Goal: Transaction & Acquisition: Purchase product/service

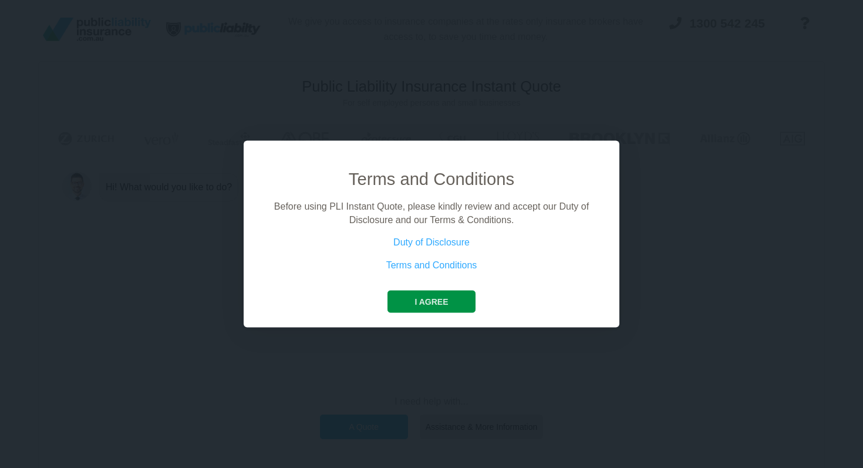
click at [439, 301] on button "I agree" at bounding box center [431, 302] width 87 height 22
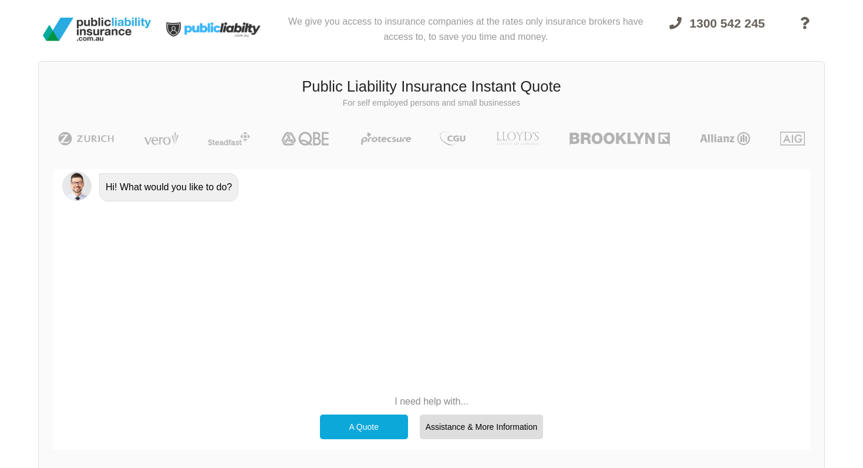
click at [383, 422] on div "A Quote" at bounding box center [364, 427] width 88 height 25
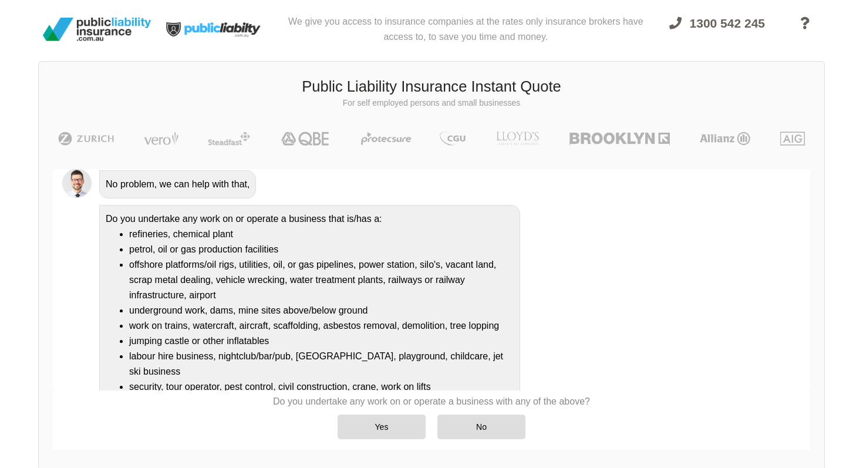
scroll to position [119, 0]
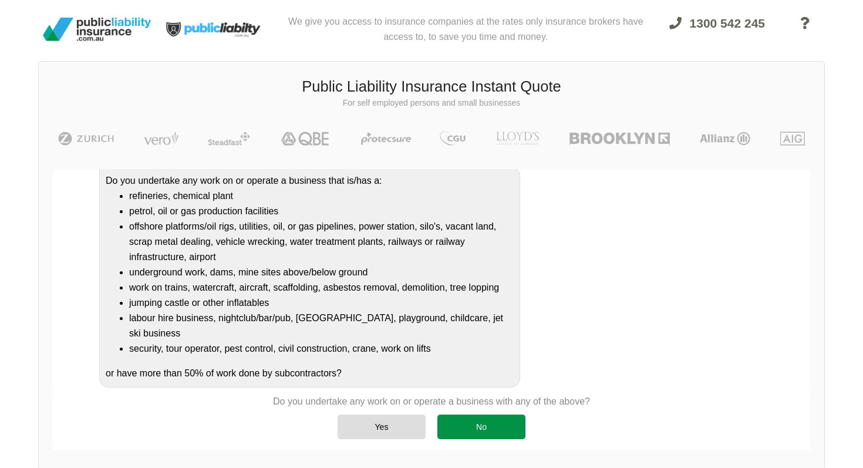
click at [468, 419] on div "No" at bounding box center [481, 427] width 88 height 25
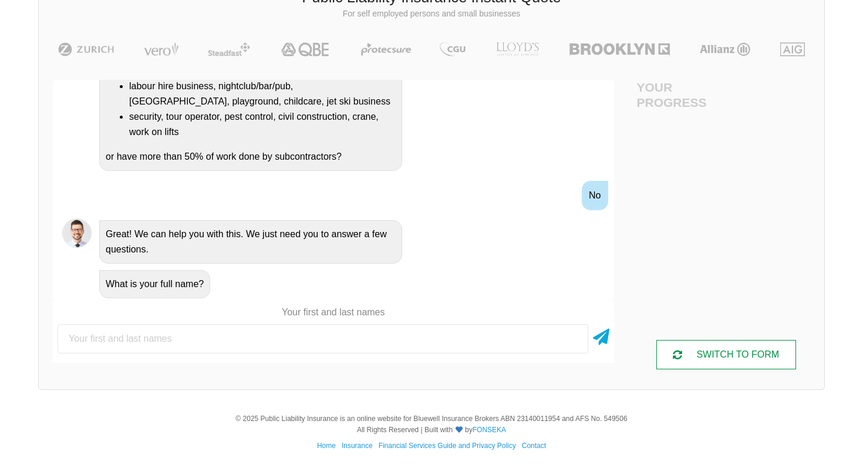
scroll to position [89, 0]
click at [719, 352] on div "SWITCH TO FORM" at bounding box center [726, 354] width 140 height 29
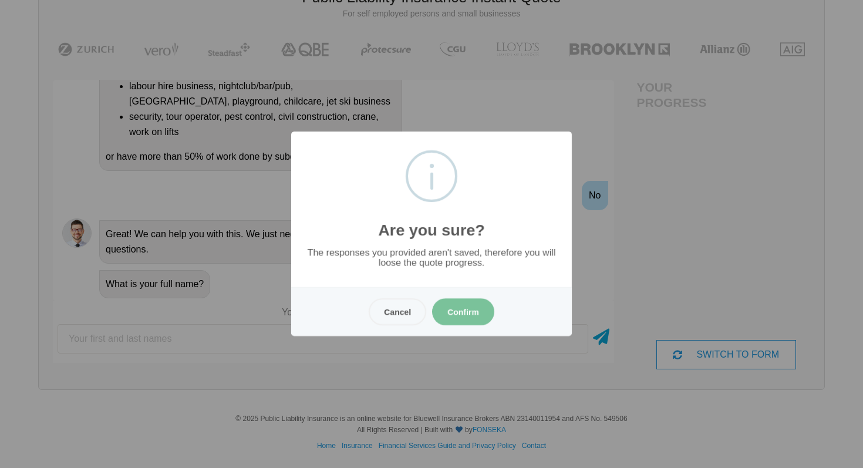
click at [453, 308] on button "Confirm" at bounding box center [463, 311] width 62 height 27
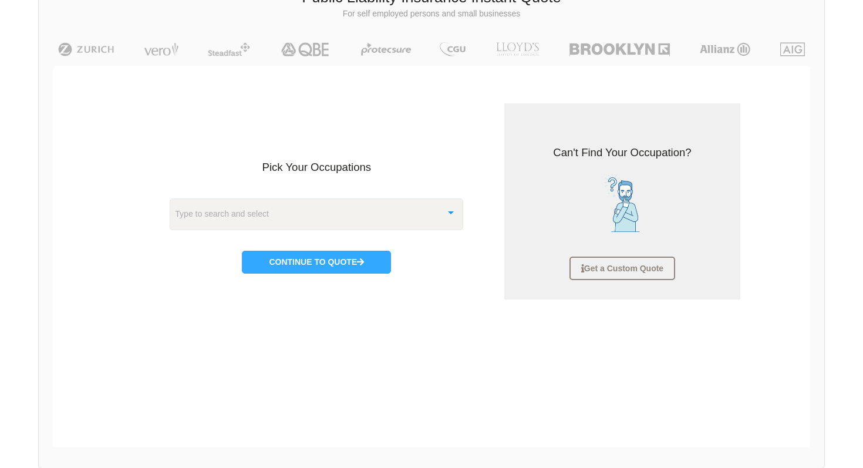
scroll to position [29, 0]
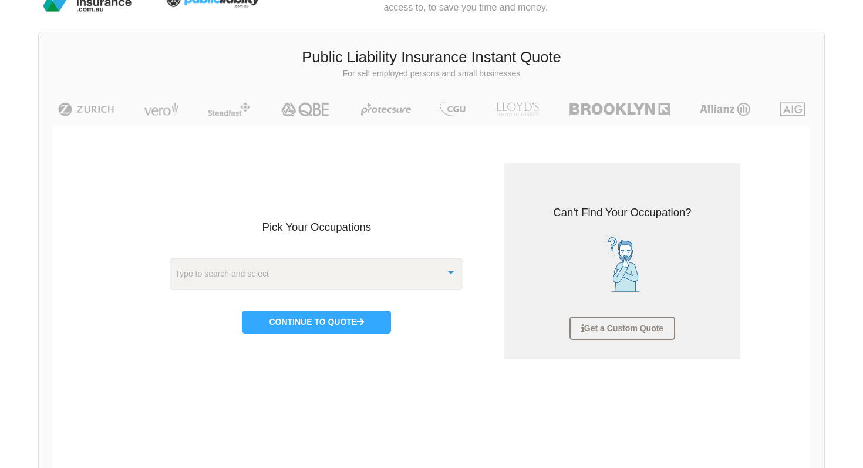
click at [348, 281] on div "Type to search and select" at bounding box center [317, 274] width 294 height 32
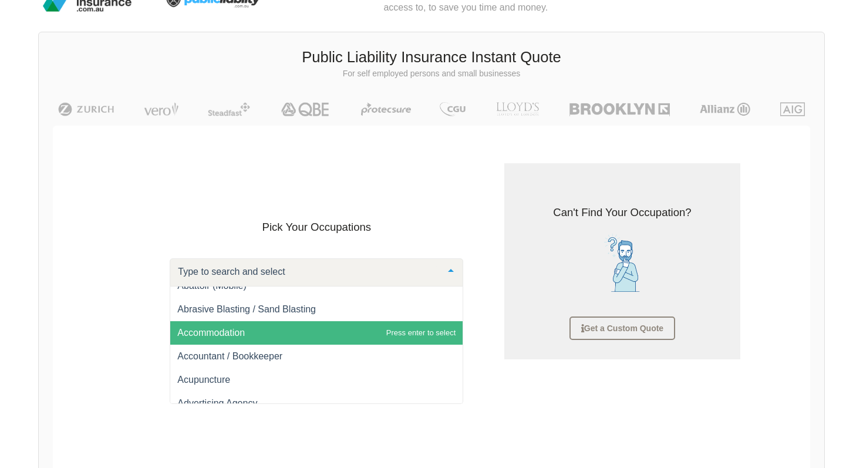
scroll to position [16, 0]
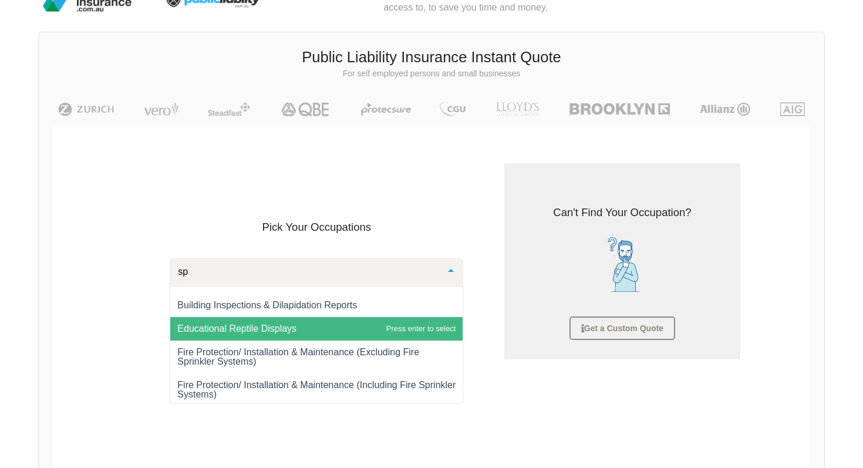
type input "spo"
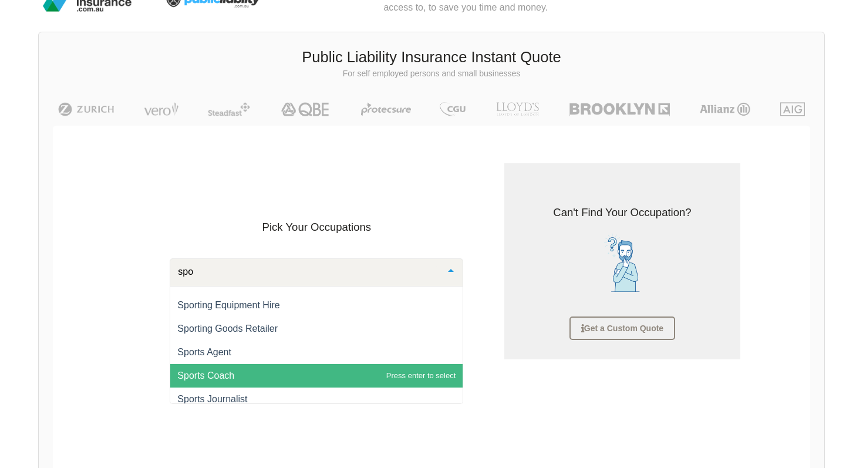
click at [235, 378] on span "Sports Coach" at bounding box center [316, 375] width 292 height 23
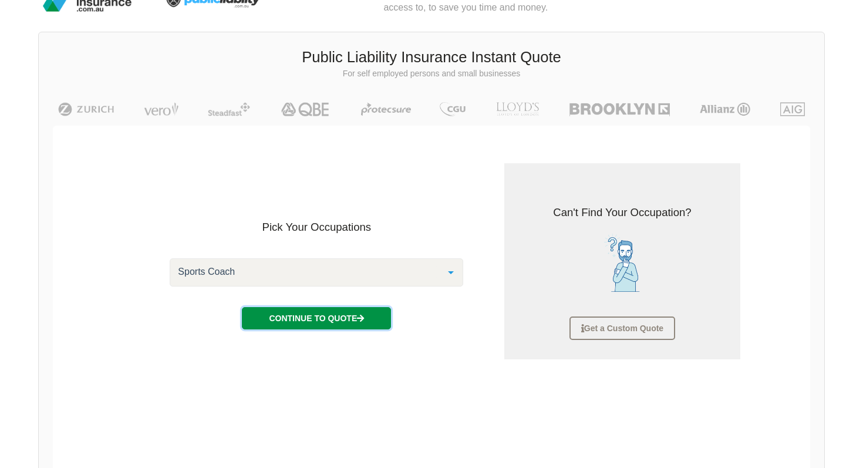
click at [320, 311] on button "Continue to Quote" at bounding box center [316, 318] width 149 height 22
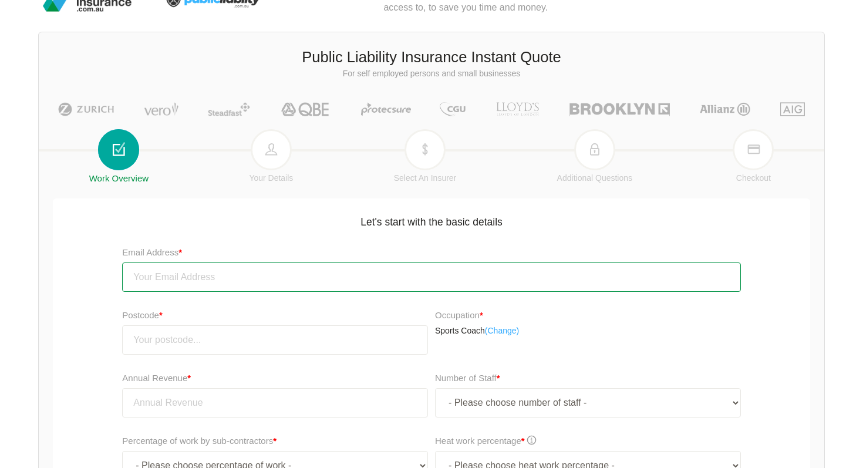
click at [311, 274] on input "email" at bounding box center [431, 276] width 618 height 29
type input "[EMAIL_ADDRESS][DOMAIN_NAME]"
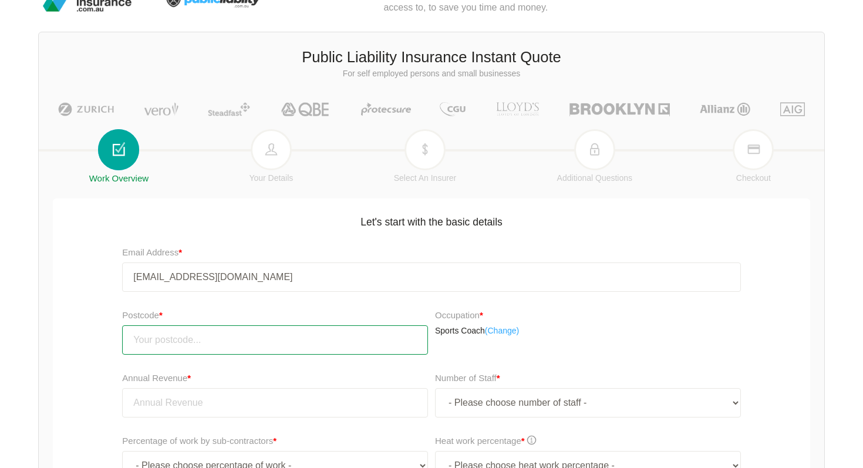
type input "2158"
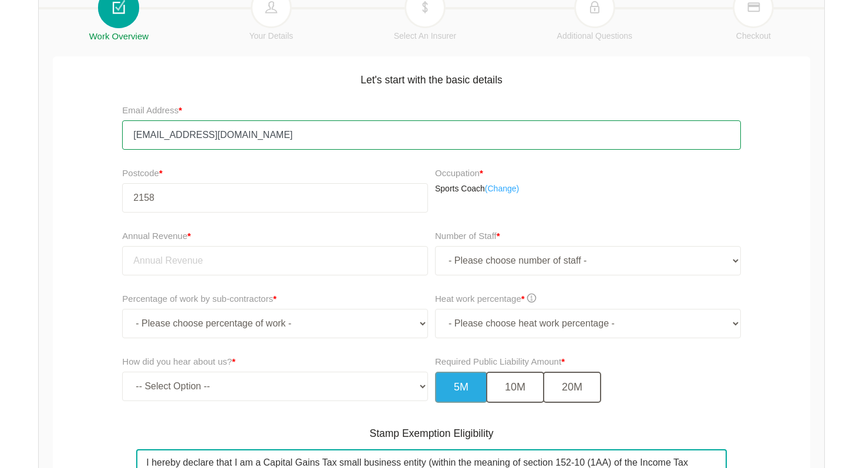
scroll to position [172, 0]
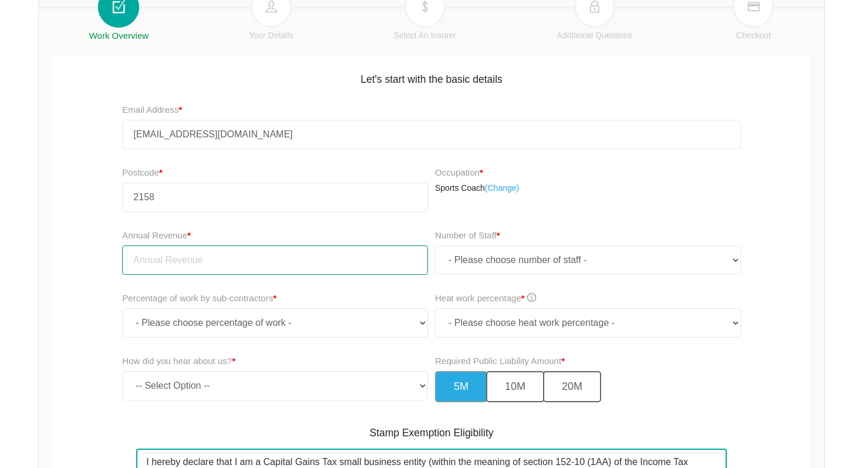
click at [320, 262] on input "tel" at bounding box center [275, 259] width 306 height 29
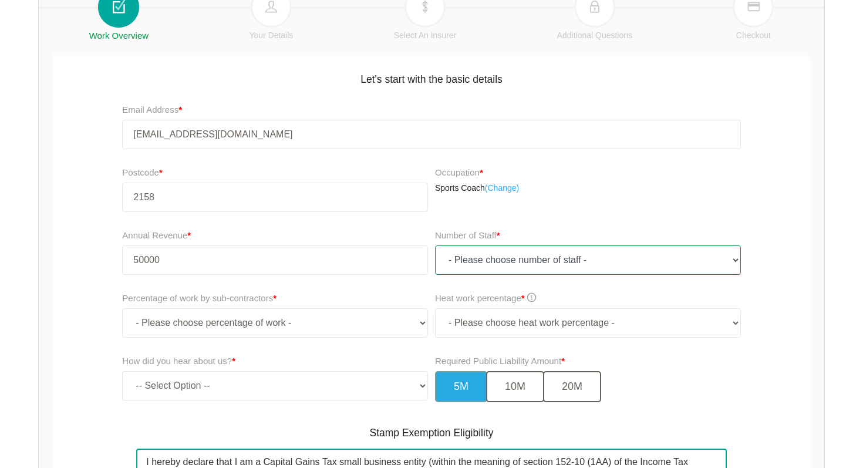
type input "50,000.00"
click at [523, 254] on select "- Please choose number of staff - 1 2 3 4 5 6 7 8 9 10 11+" at bounding box center [588, 259] width 306 height 29
select select "1"
click at [435, 245] on select "- Please choose number of staff - 1 2 3 4 5 6 7 8 9 10 11+" at bounding box center [588, 259] width 306 height 29
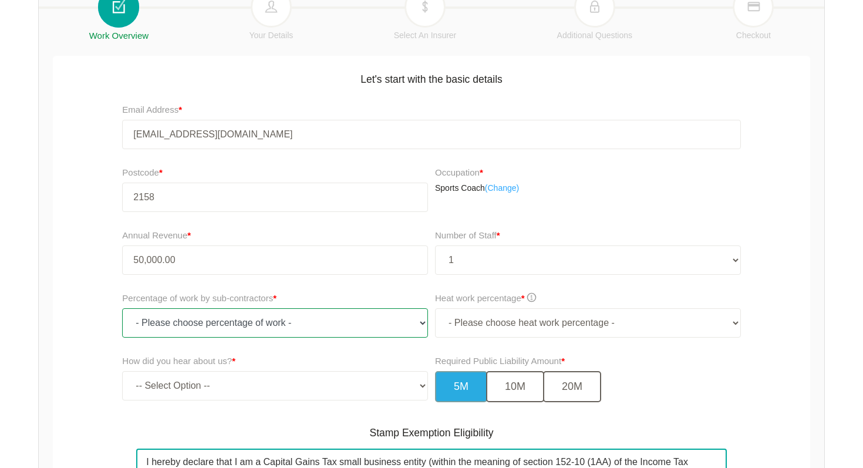
click at [378, 322] on select "- Please choose percentage of work - 0% 0 to 9.99% 10% to 19.99% 20% to 29.99% …" at bounding box center [275, 322] width 306 height 29
select select "0"
click at [122, 308] on select "- Please choose percentage of work - 0% 0 to 9.99% 10% to 19.99% 20% to 29.99% …" at bounding box center [275, 322] width 306 height 29
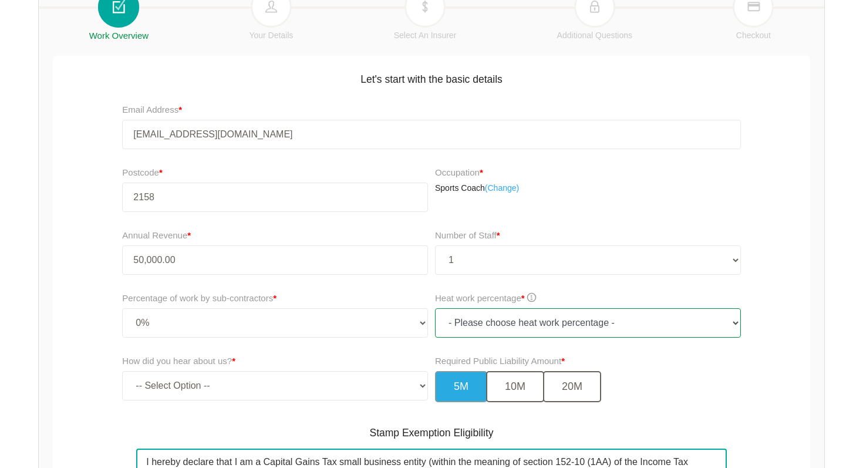
click at [524, 324] on select "- Please choose heat work percentage - 0% 0 to 5% Above 5%" at bounding box center [588, 322] width 306 height 29
select select "0"
click at [435, 308] on select "- Please choose heat work percentage - 0% 0 to 5% Above 5%" at bounding box center [588, 322] width 306 height 29
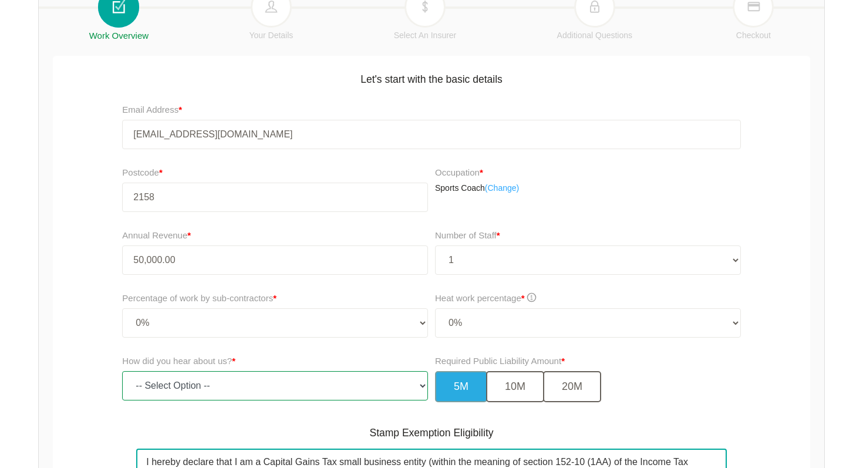
click at [316, 389] on select "-- Select Option -- TV Commercial Google Search Bing Search Referred by Someone…" at bounding box center [275, 385] width 306 height 29
click at [122, 371] on select "-- Select Option -- TV Commercial Google Search Bing Search Referred by Someone…" at bounding box center [275, 385] width 306 height 29
click at [239, 388] on select "-- Select Option -- TV Commercial Google Search Bing Search Referred by Someone…" at bounding box center [275, 385] width 306 height 29
select select "google"
click at [122, 371] on select "-- Select Option -- TV Commercial Google Search Bing Search Referred by Someone…" at bounding box center [275, 385] width 306 height 29
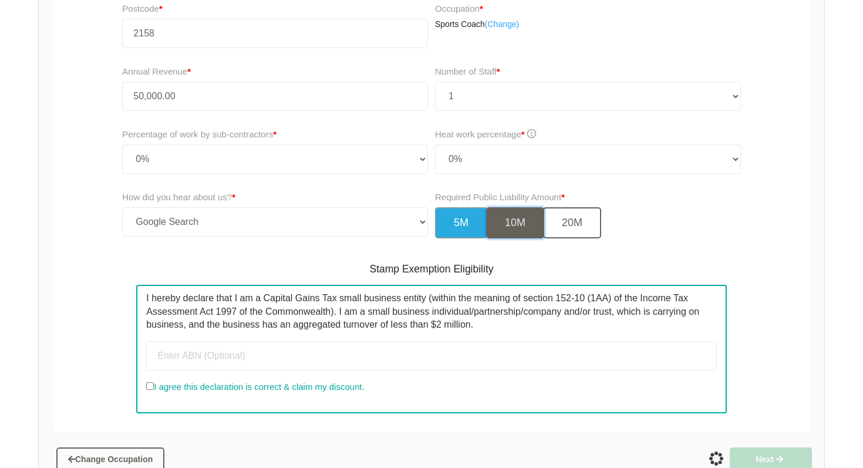
click at [525, 238] on button "10M" at bounding box center [515, 222] width 58 height 31
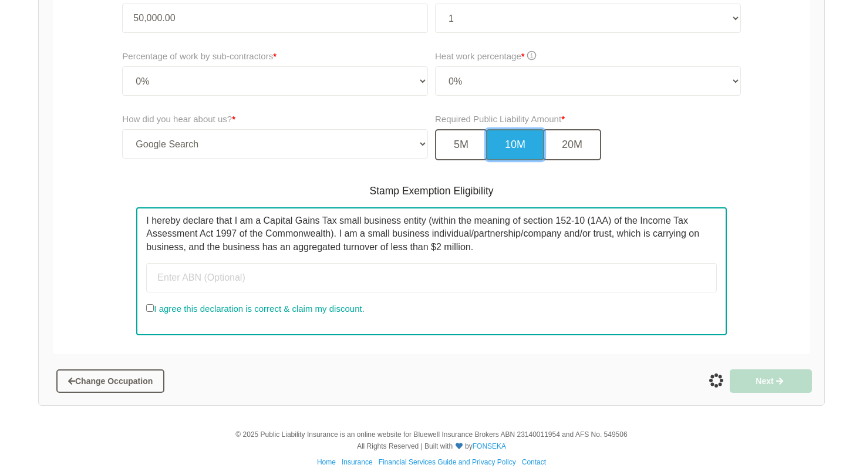
scroll to position [487, 0]
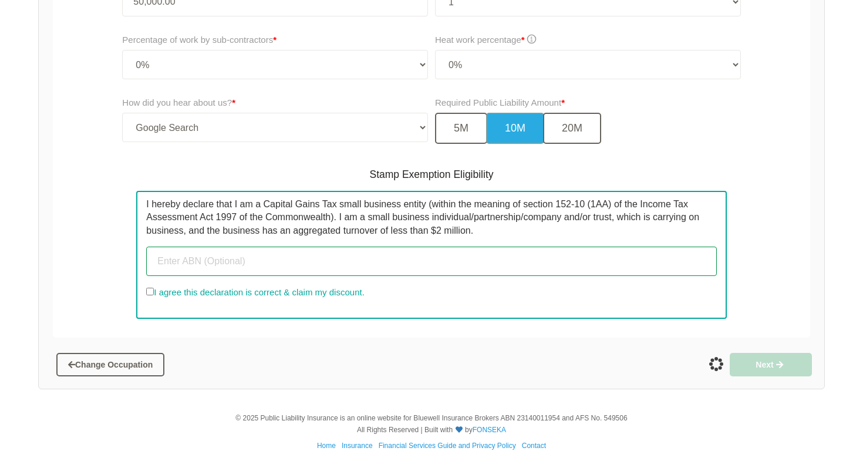
click at [352, 265] on input "text" at bounding box center [431, 261] width 570 height 29
paste input "30 648 351 441"
type input "30 648 351 441"
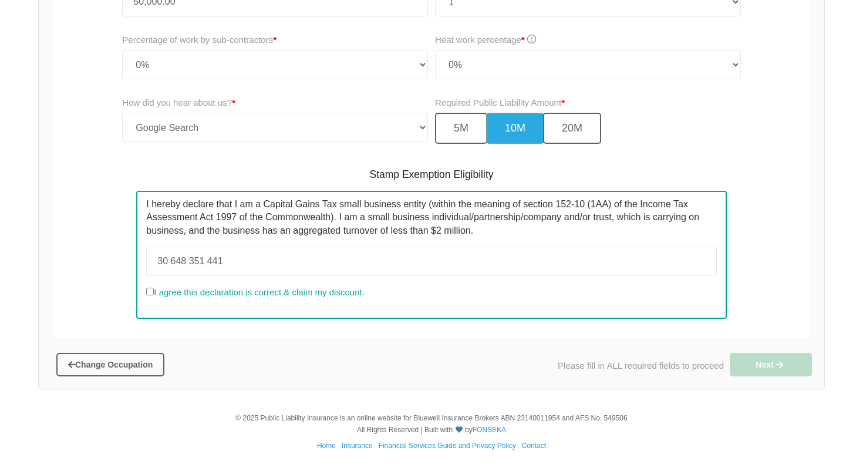
click at [149, 295] on input "I agree this declaration is correct & claim my discount." at bounding box center [150, 292] width 8 height 8
checkbox input "true"
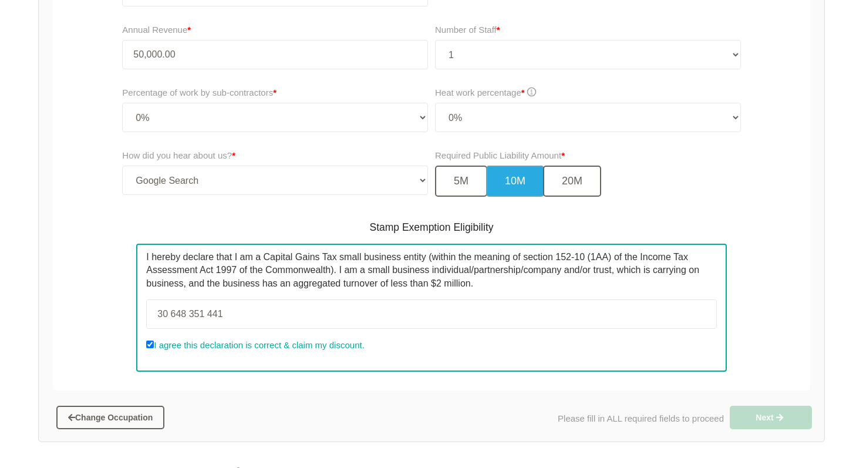
scroll to position [448, 0]
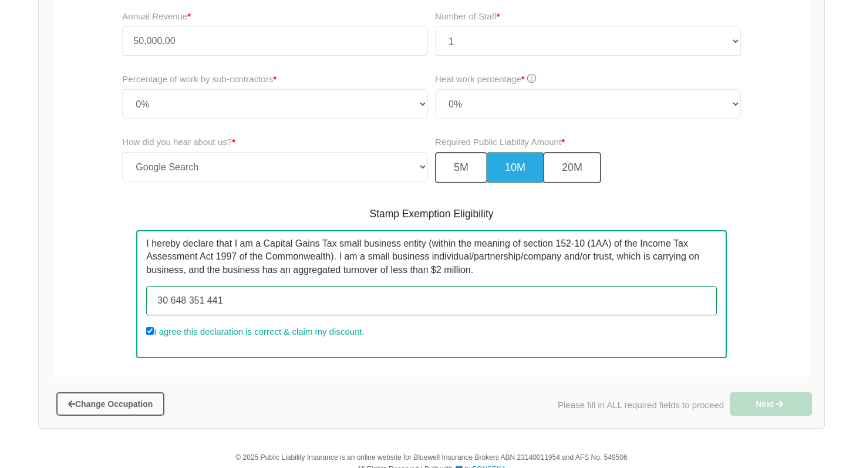
click at [208, 298] on input "30 648 351 441" at bounding box center [431, 300] width 570 height 29
type input "30648351441"
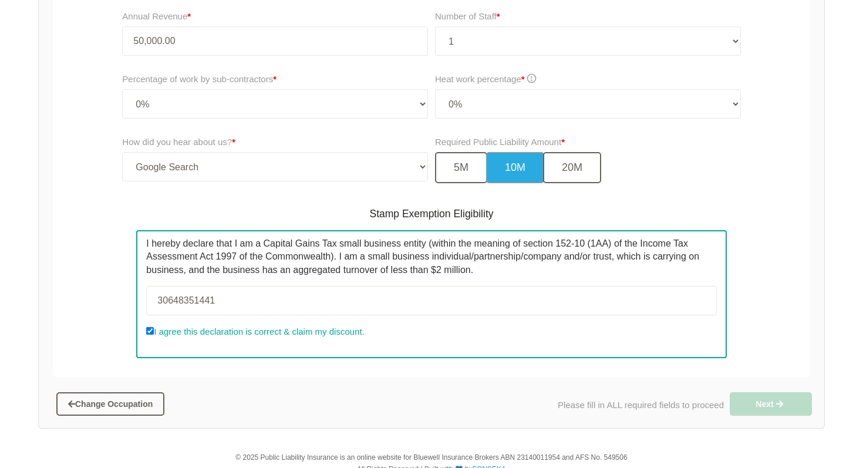
click at [716, 187] on div "Required Public Liability Amount * 5M 10M 20M" at bounding box center [591, 164] width 318 height 65
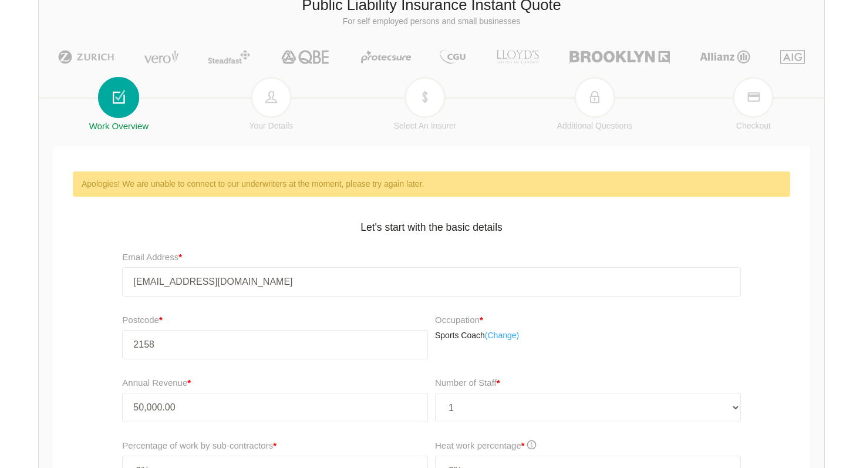
scroll to position [72, 0]
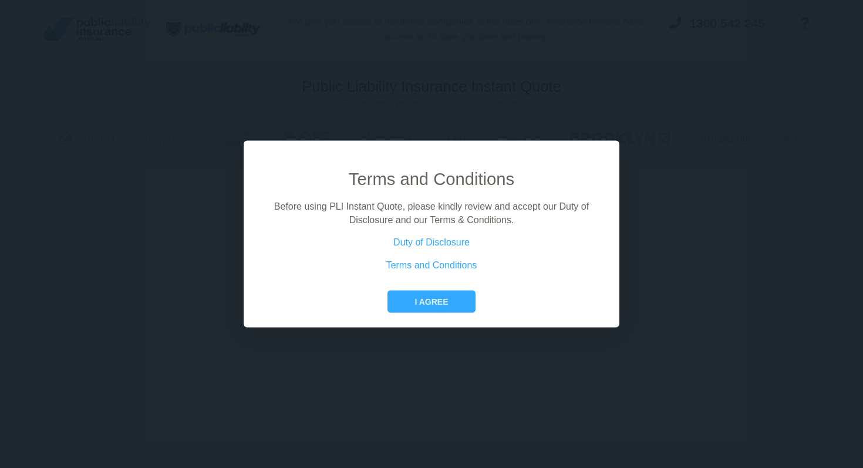
scroll to position [72, 0]
click at [406, 295] on button "I agree" at bounding box center [431, 302] width 87 height 22
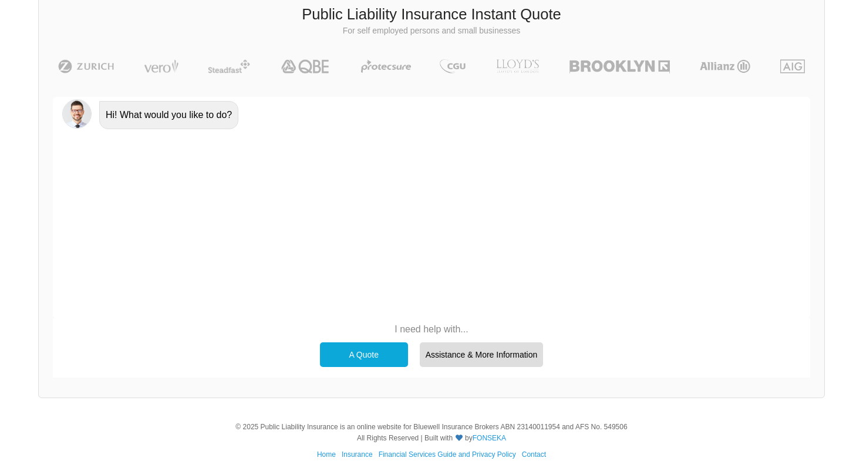
click at [391, 349] on div "A Quote" at bounding box center [364, 354] width 88 height 25
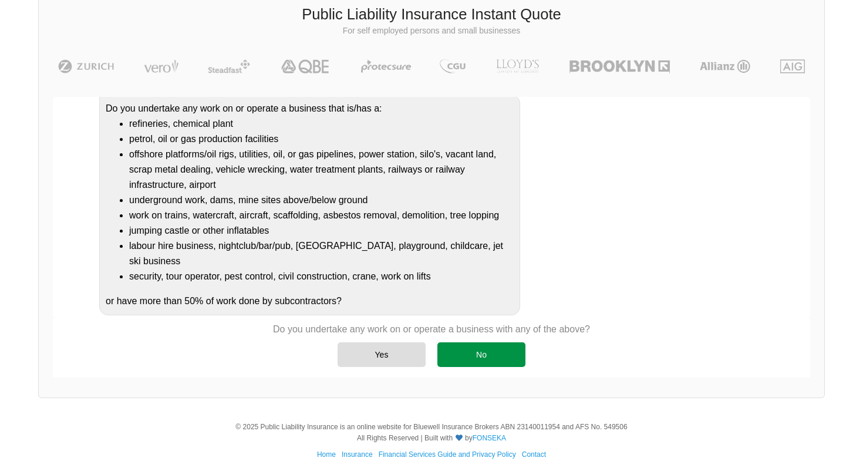
click at [483, 361] on div "No" at bounding box center [481, 354] width 88 height 25
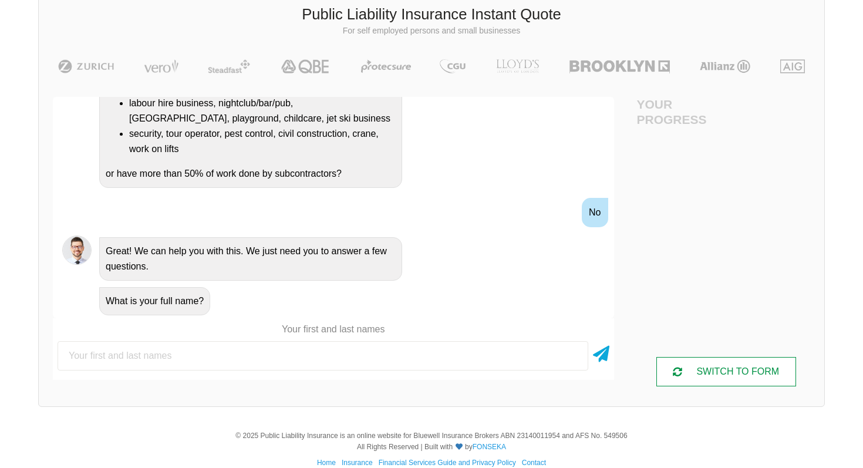
click at [751, 362] on div "SWITCH TO FORM" at bounding box center [726, 371] width 140 height 29
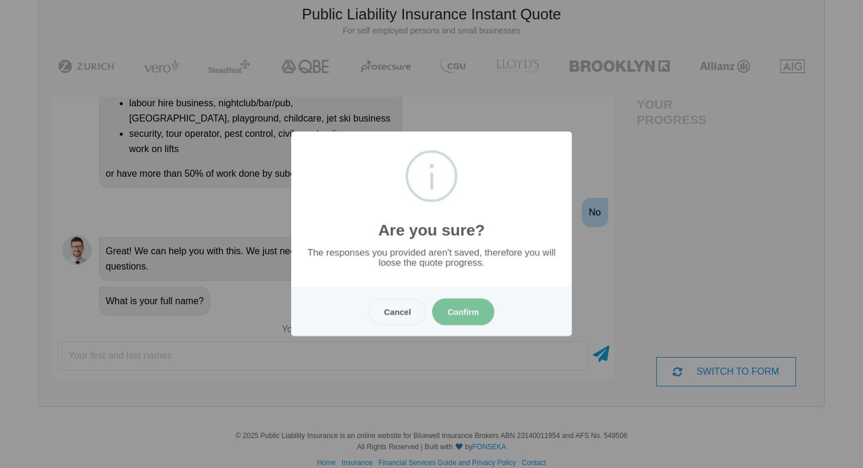
click at [452, 310] on button "Confirm" at bounding box center [463, 311] width 62 height 27
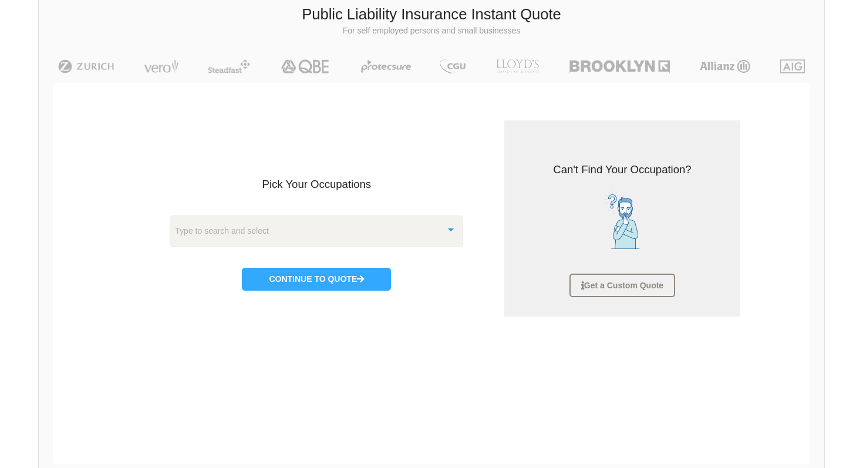
scroll to position [29, 0]
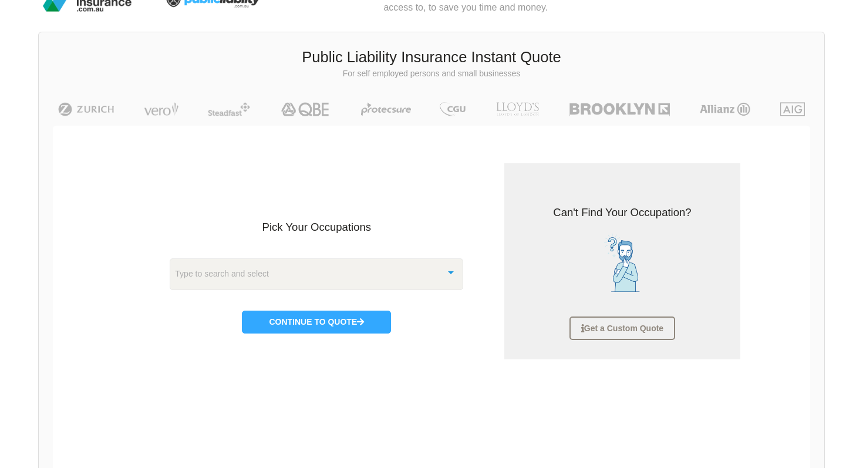
click at [378, 281] on div "Type to search and select" at bounding box center [317, 274] width 294 height 32
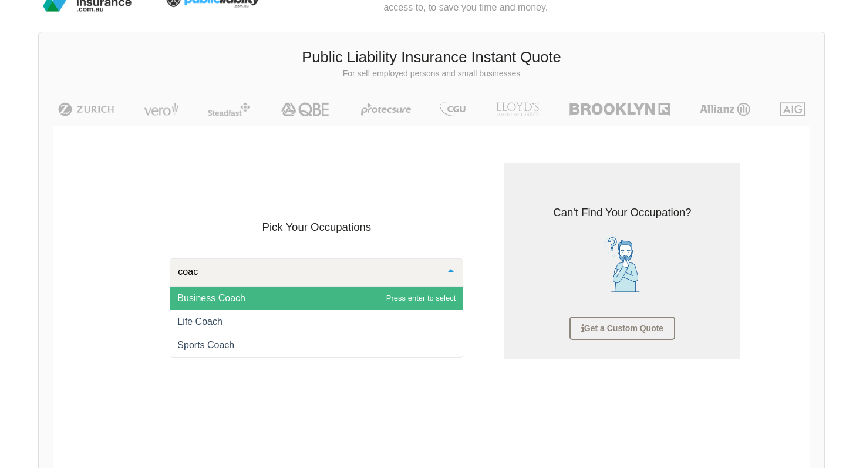
type input "coach"
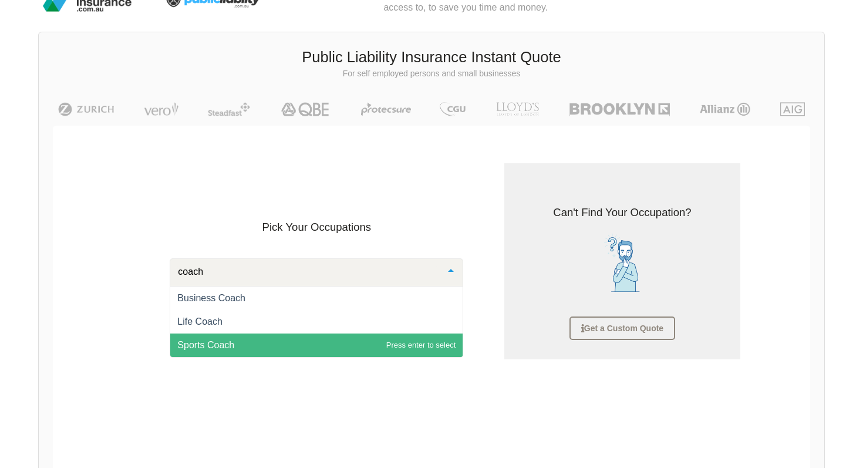
click at [247, 344] on span "Sports Coach" at bounding box center [316, 344] width 292 height 23
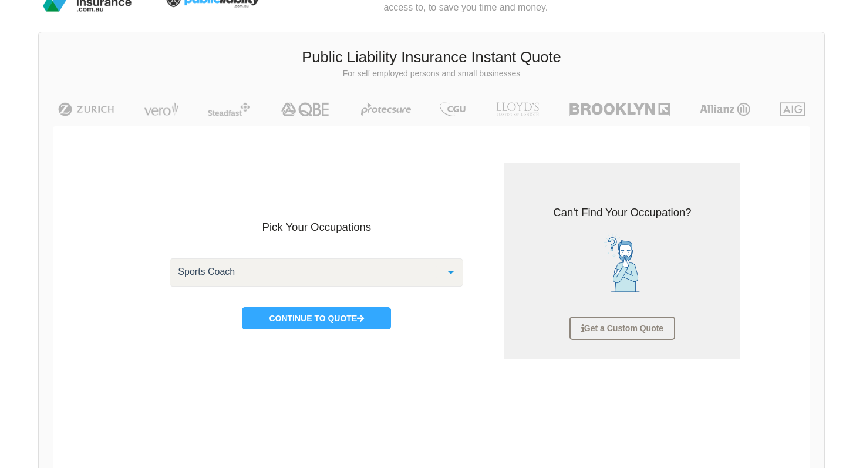
click at [303, 329] on div "Pick Your Occupations Sports Coach Abattoir (Mobile) Abrasive Blasting / Sand B…" at bounding box center [317, 256] width 350 height 186
click at [311, 319] on button "Continue to Quote" at bounding box center [316, 318] width 149 height 22
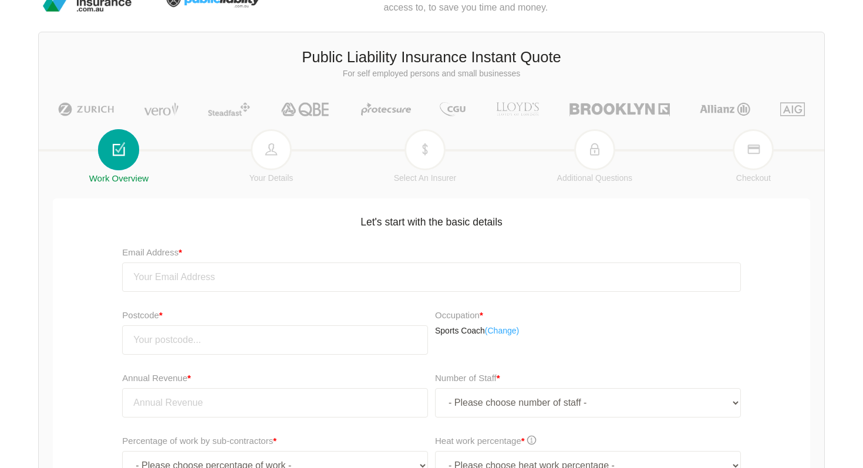
click at [300, 295] on div "Email Address *" at bounding box center [431, 273] width 636 height 63
click at [299, 281] on input "email" at bounding box center [431, 276] width 618 height 29
type input "[EMAIL_ADDRESS][DOMAIN_NAME]"
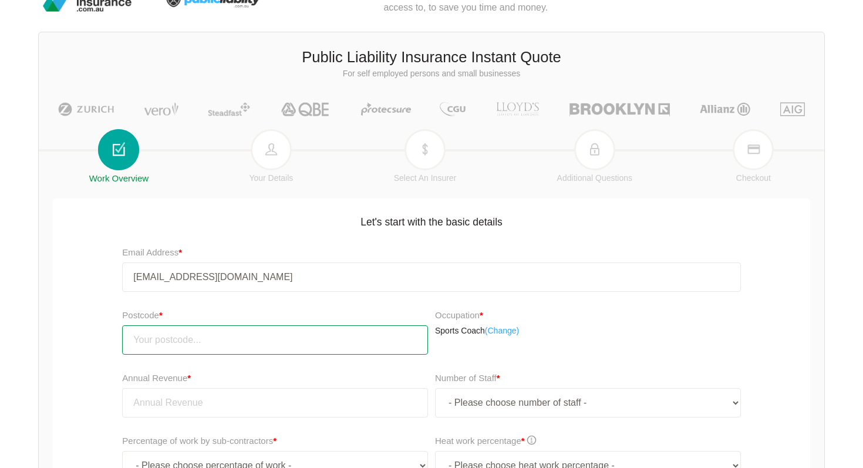
type input "2158"
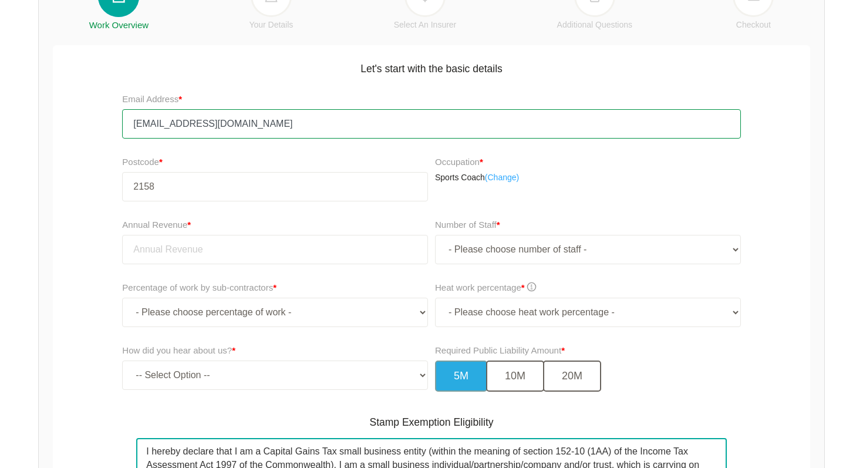
scroll to position [190, 0]
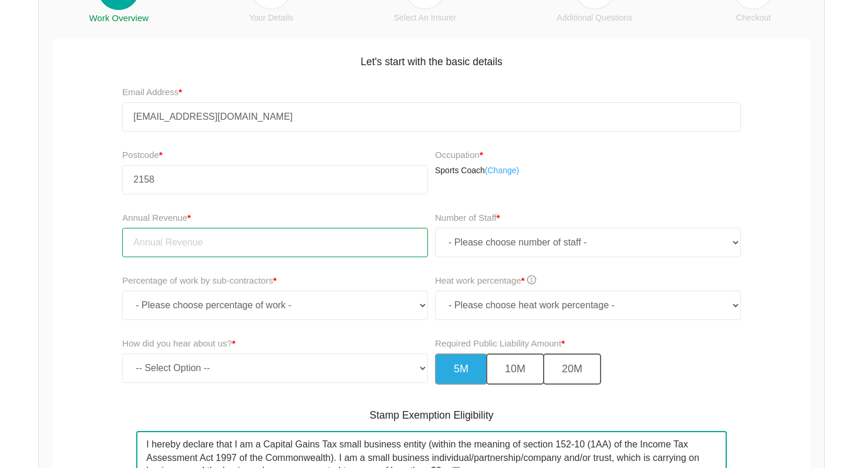
click at [353, 241] on input "tel" at bounding box center [275, 242] width 306 height 29
click at [134, 243] on input "50000" at bounding box center [275, 242] width 306 height 29
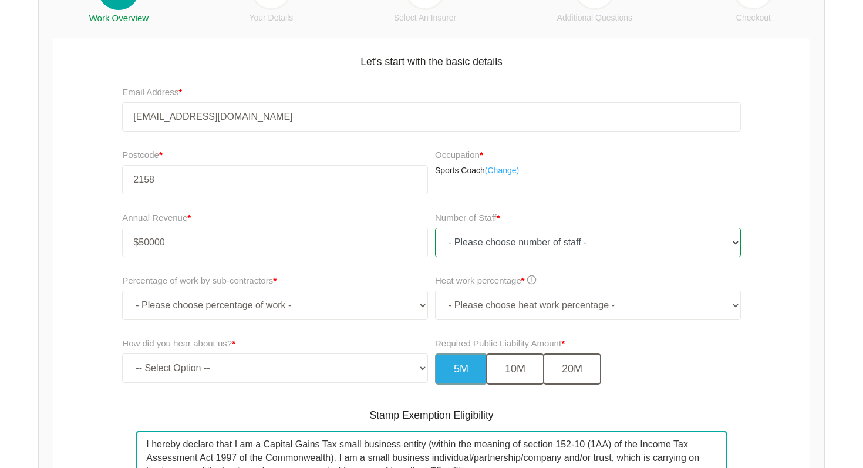
type input "50,000.00"
click at [498, 241] on select "- Please choose number of staff - 1 2 3 4 5 6 7 8 9 10 11+" at bounding box center [588, 242] width 306 height 29
select select "1"
click at [435, 228] on select "- Please choose number of staff - 1 2 3 4 5 6 7 8 9 10 11+" at bounding box center [588, 242] width 306 height 29
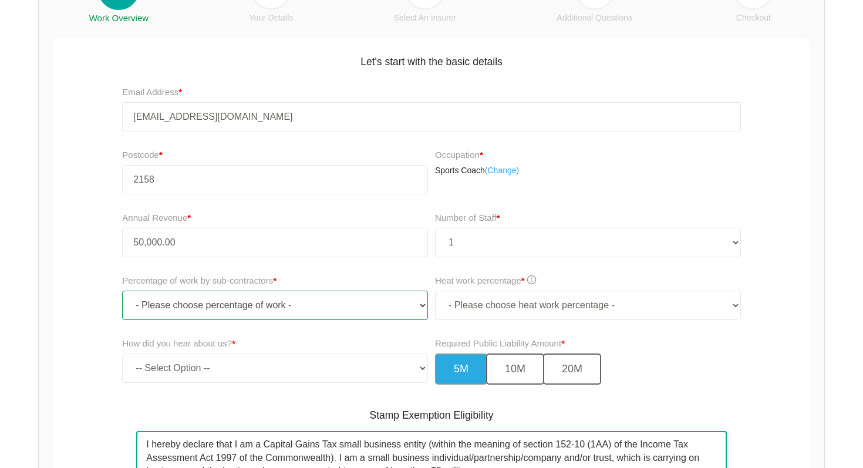
click at [360, 306] on select "- Please choose percentage of work - 0% 0 to 9.99% 10% to 19.99% 20% to 29.99% …" at bounding box center [275, 305] width 306 height 29
select select "0"
click at [122, 291] on select "- Please choose percentage of work - 0% 0 to 9.99% 10% to 19.99% 20% to 29.99% …" at bounding box center [275, 305] width 306 height 29
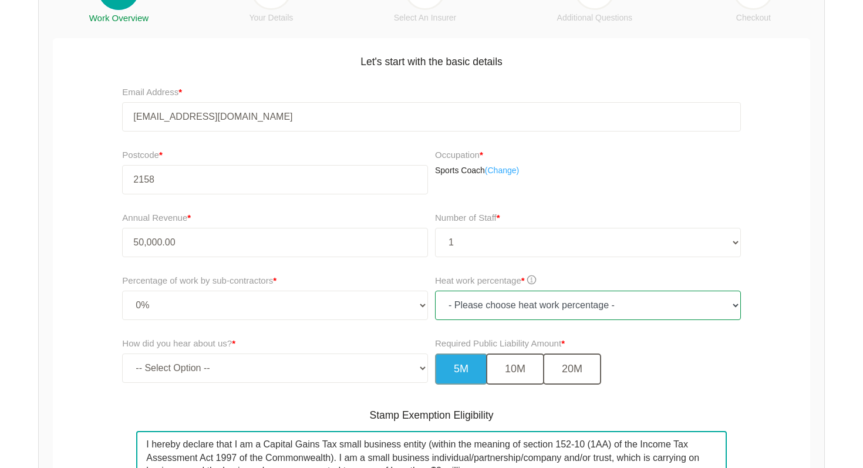
click at [524, 305] on select "- Please choose heat work percentage - 0% 0 to 5% Above 5%" at bounding box center [588, 305] width 306 height 29
select select "0"
click at [435, 291] on select "- Please choose heat work percentage - 0% 0 to 5% Above 5%" at bounding box center [588, 305] width 306 height 29
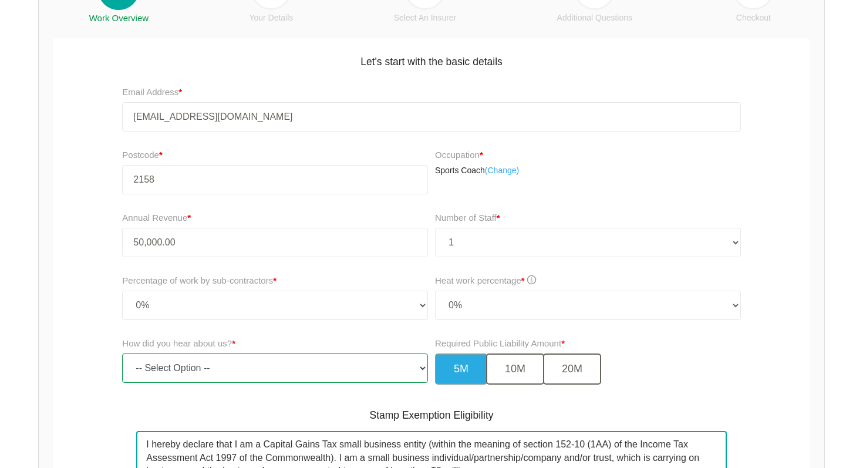
click at [346, 363] on select "-- Select Option -- TV Commercial Google Search Bing Search Referred by Someone…" at bounding box center [275, 367] width 306 height 29
select select "google"
click at [122, 353] on select "-- Select Option -- TV Commercial Google Search Bing Search Referred by Someone…" at bounding box center [275, 367] width 306 height 29
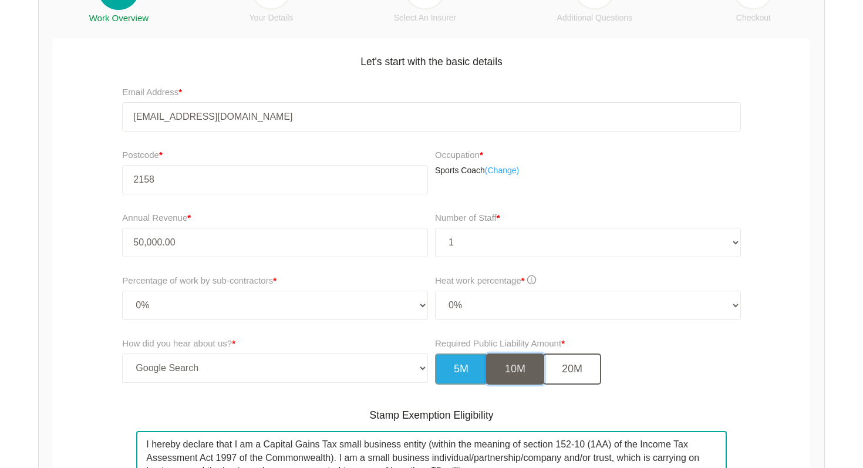
click at [523, 383] on button "10M" at bounding box center [515, 368] width 58 height 31
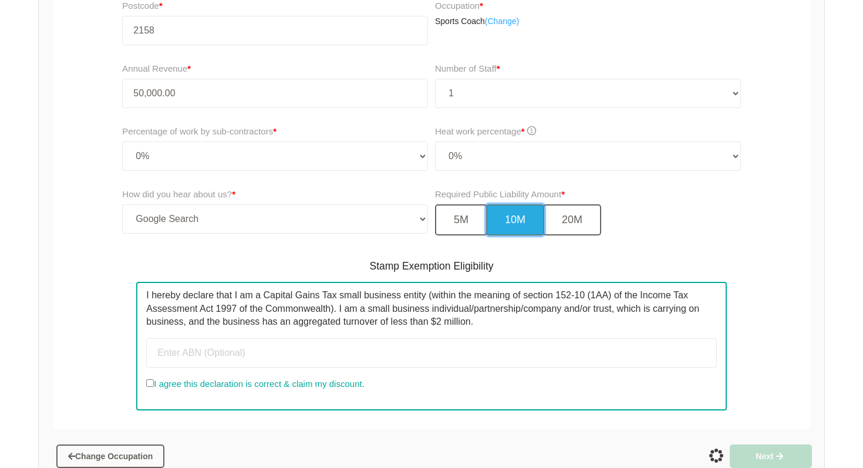
scroll to position [430, 0]
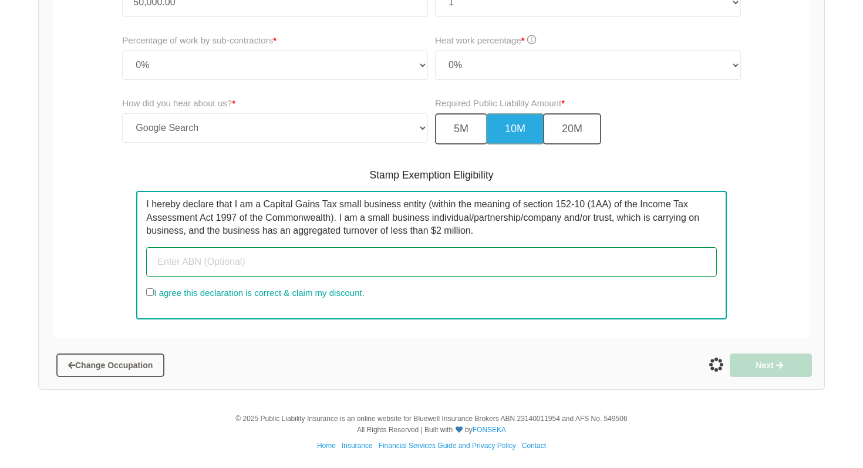
click at [200, 254] on input "text" at bounding box center [431, 261] width 570 height 29
paste input "30 648 351 441"
type input "30 648 351 441"
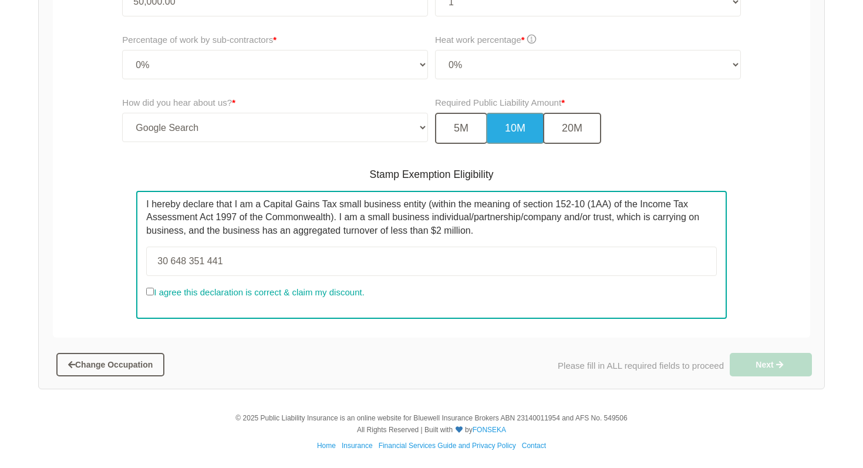
click at [149, 291] on input "I agree this declaration is correct & claim my discount." at bounding box center [150, 292] width 8 height 8
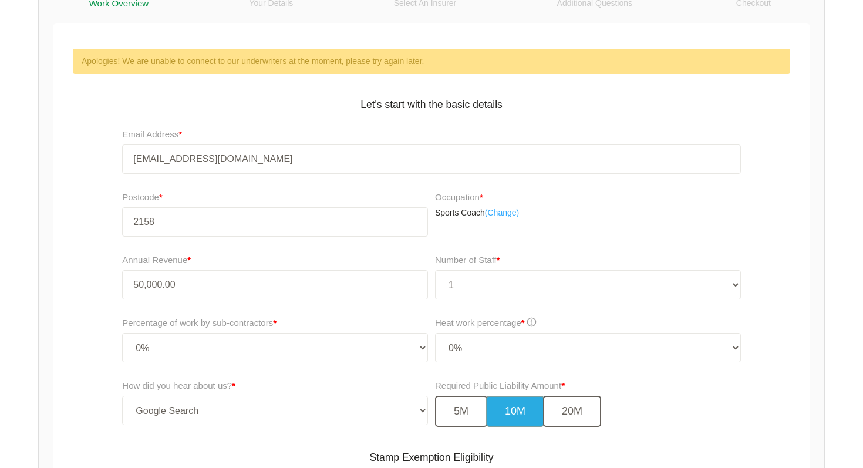
scroll to position [203, 0]
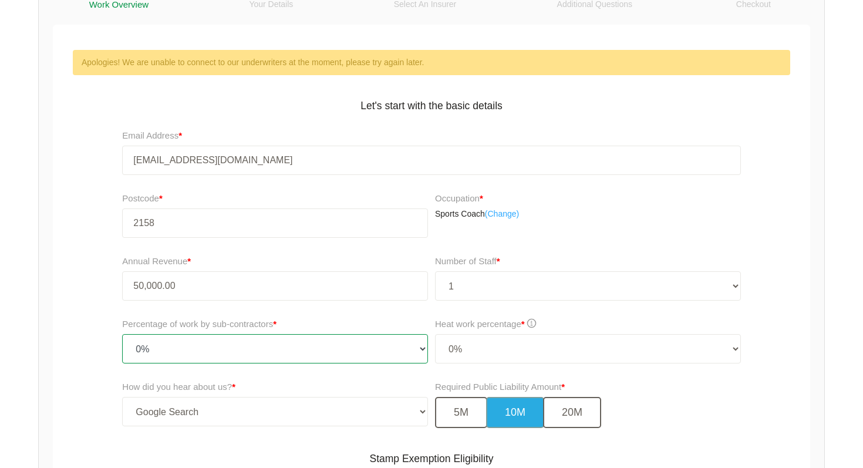
click at [419, 346] on select "- Please choose percentage of work - 0% 0 to 9.99% 10% to 19.99% 20% to 29.99% …" at bounding box center [275, 348] width 306 height 29
click at [122, 334] on select "- Please choose percentage of work - 0% 0 to 9.99% 10% to 19.99% 20% to 29.99% …" at bounding box center [275, 348] width 306 height 29
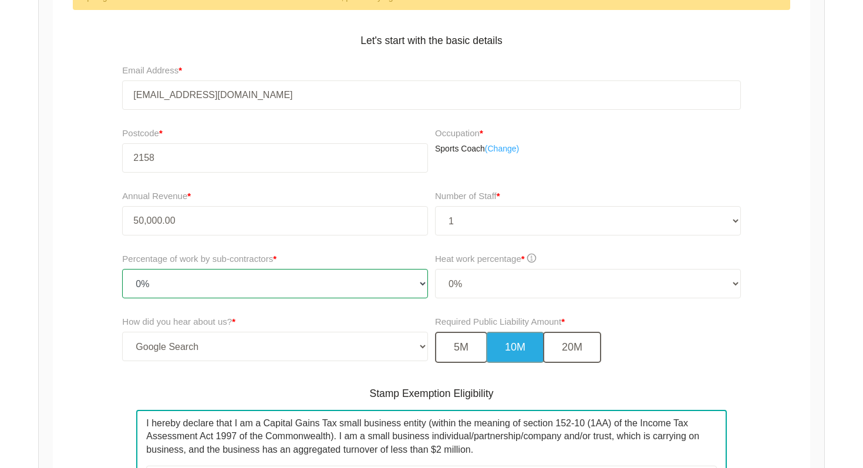
scroll to position [275, 0]
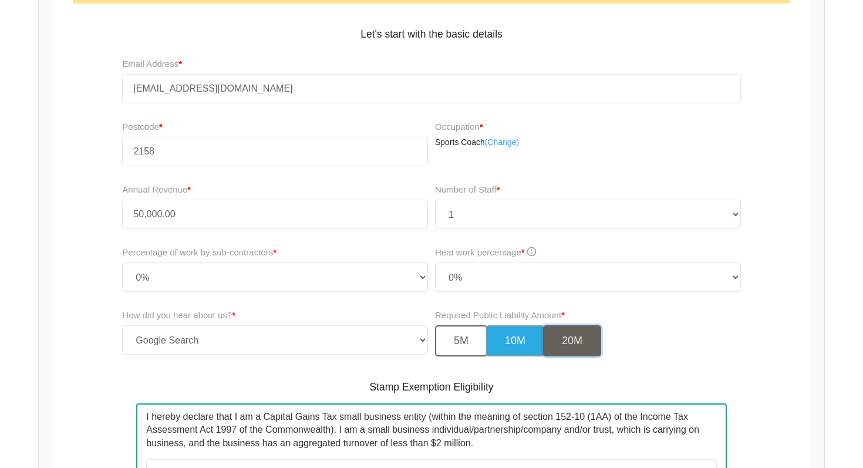
click at [585, 349] on button "20M" at bounding box center [572, 340] width 58 height 31
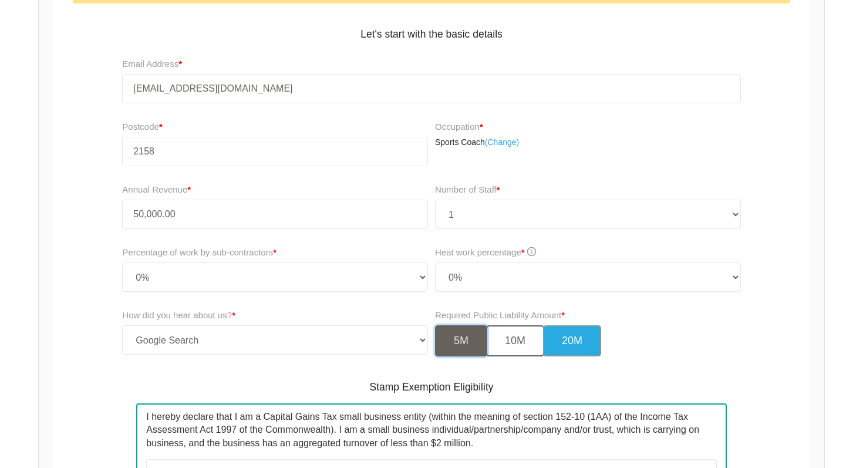
click at [480, 344] on button "5M" at bounding box center [461, 340] width 52 height 31
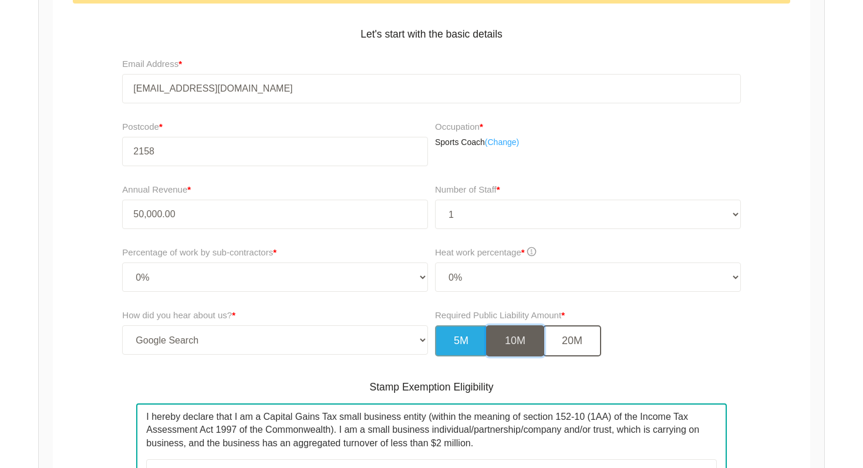
click at [522, 339] on button "10M" at bounding box center [515, 340] width 58 height 31
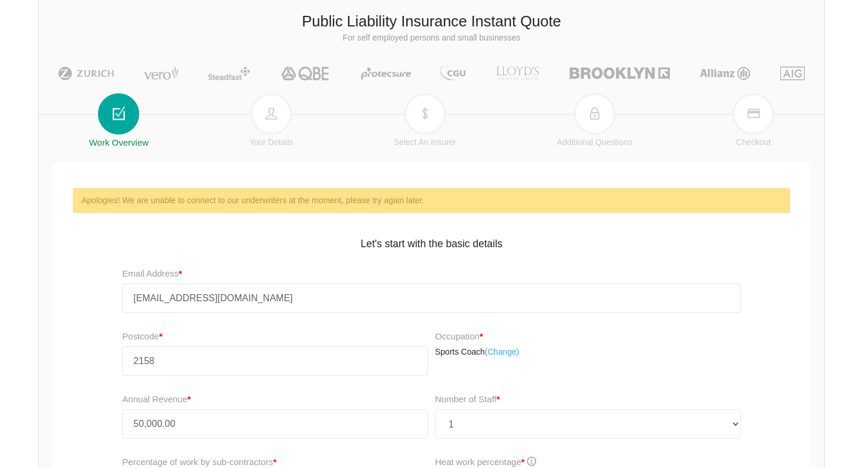
scroll to position [0, 0]
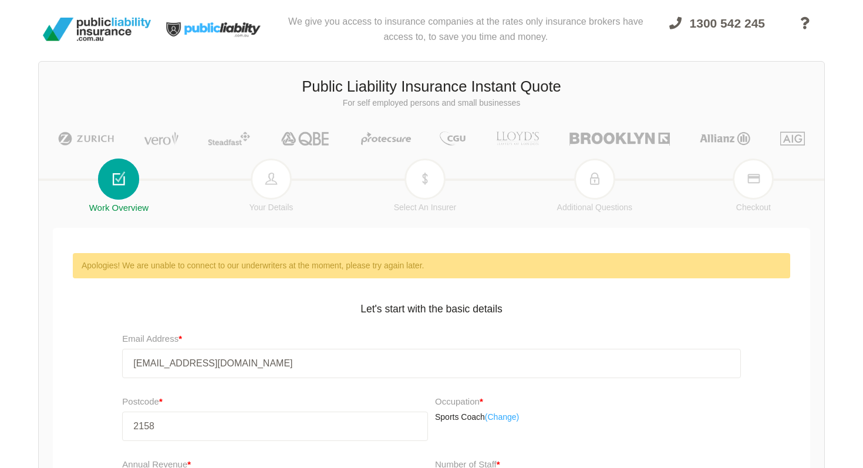
click at [217, 265] on div "Apologies! We are unable to connect to our underwriters at the moment, please t…" at bounding box center [432, 265] width 700 height 13
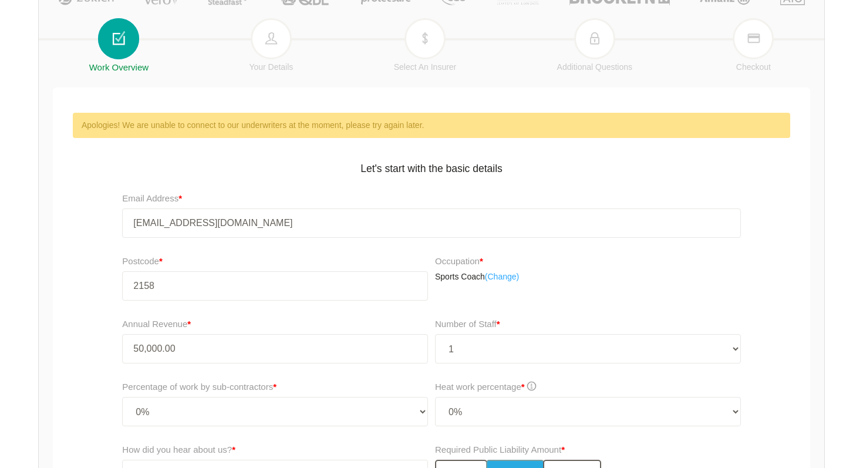
scroll to position [487, 0]
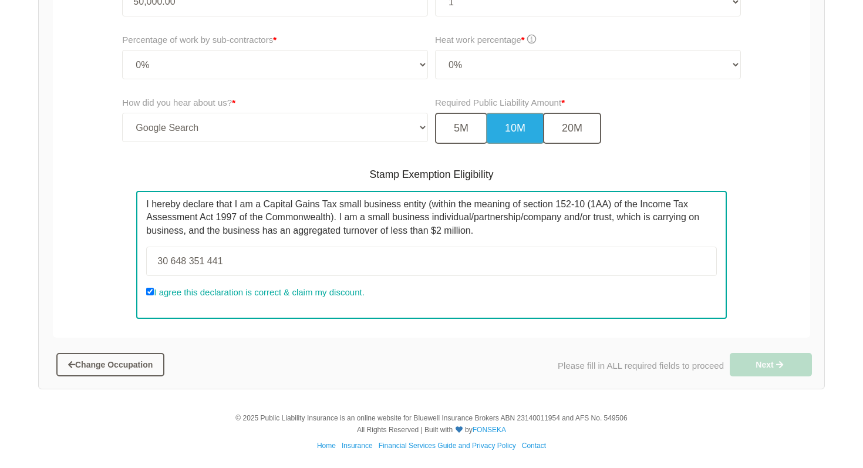
click at [151, 287] on label "I agree this declaration is correct & claim my discount." at bounding box center [255, 292] width 218 height 14
click at [151, 288] on input "I agree this declaration is correct & claim my discount." at bounding box center [150, 292] width 8 height 8
checkbox input "false"
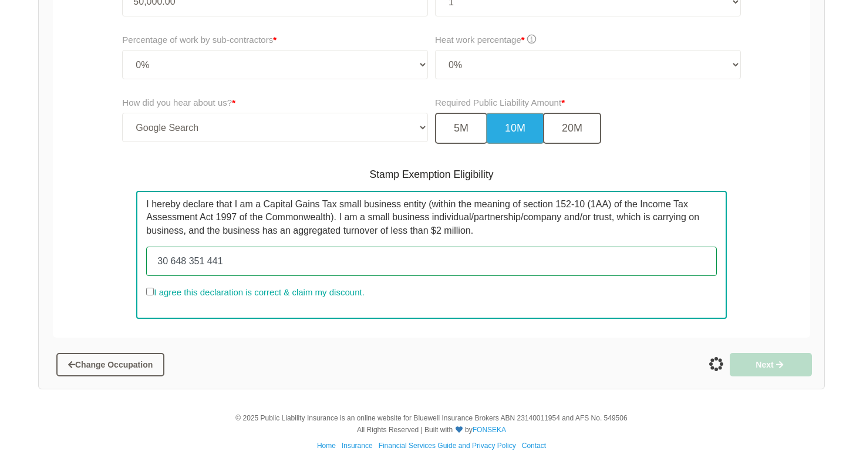
click at [272, 265] on input "30 648 351 441" at bounding box center [431, 261] width 570 height 29
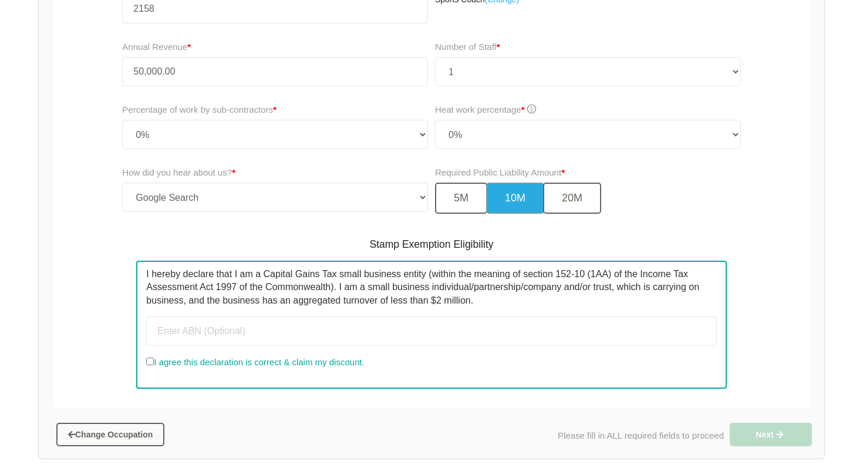
scroll to position [410, 0]
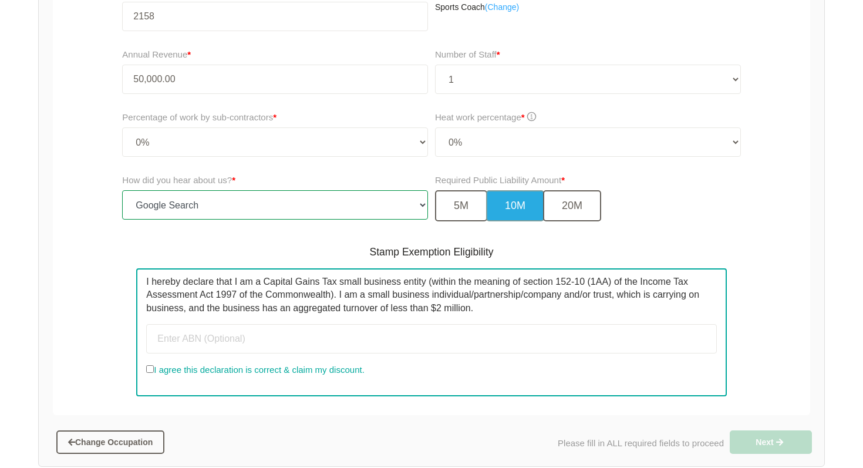
click at [360, 210] on select "-- Select Option -- TV Commercial Google Search Bing Search Referred by Someone…" at bounding box center [275, 204] width 306 height 29
click at [122, 190] on select "-- Select Option -- TV Commercial Google Search Bing Search Referred by Someone…" at bounding box center [275, 204] width 306 height 29
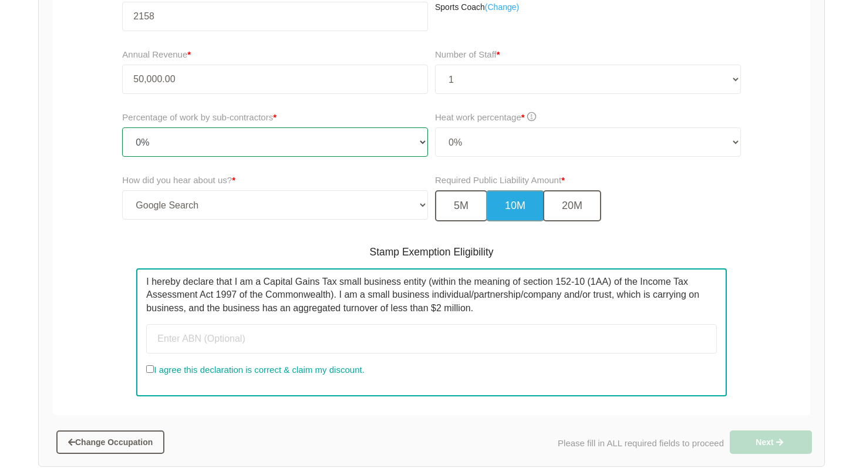
click at [351, 143] on select "- Please choose percentage of work - 0% 0 to 9.99% 10% to 19.99% 20% to 29.99% …" at bounding box center [275, 141] width 306 height 29
click at [122, 127] on select "- Please choose percentage of work - 0% 0 to 9.99% 10% to 19.99% 20% to 29.99% …" at bounding box center [275, 141] width 306 height 29
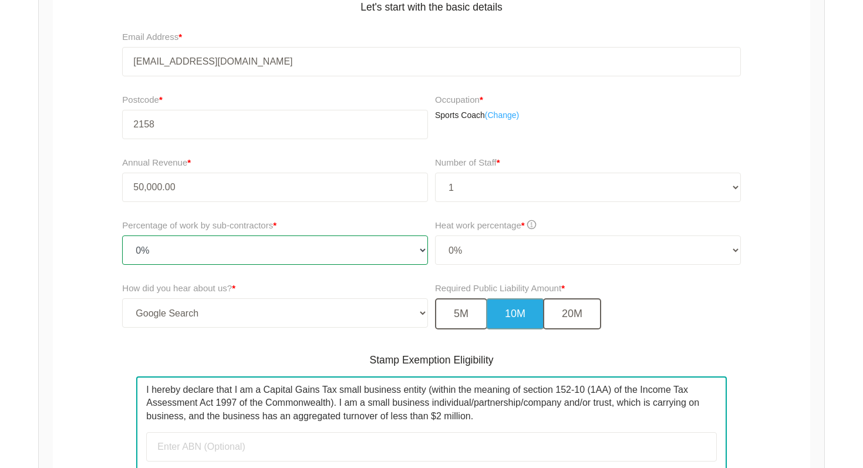
scroll to position [297, 0]
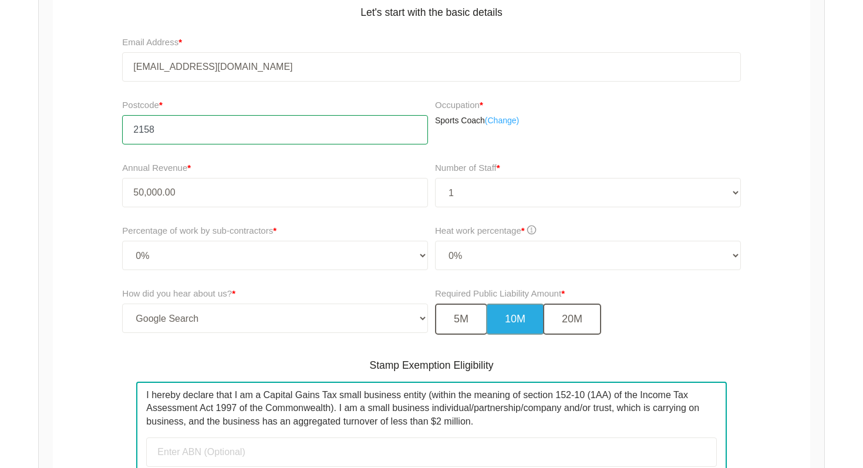
click at [358, 138] on input "2158" at bounding box center [275, 129] width 306 height 29
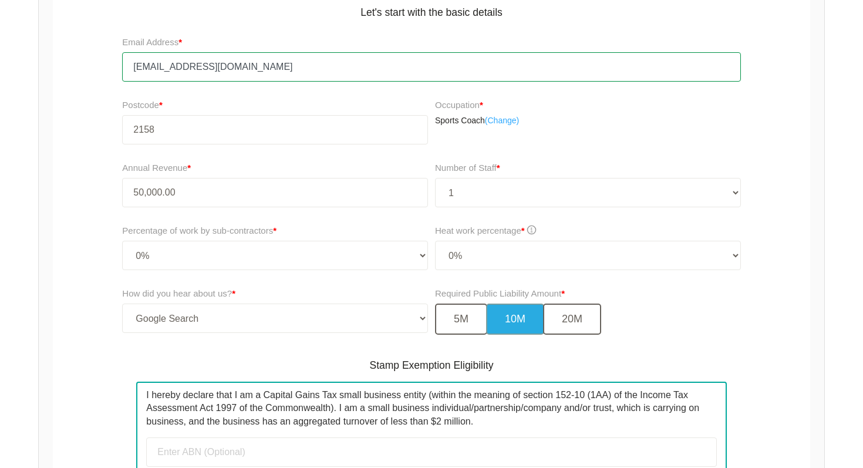
click at [291, 67] on input "[EMAIL_ADDRESS][DOMAIN_NAME]" at bounding box center [431, 66] width 618 height 29
drag, startPoint x: 281, startPoint y: 63, endPoint x: 53, endPoint y: 62, distance: 227.8
click at [53, 62] on div "Email Address * fahim.khandel04@gmail.com" at bounding box center [431, 63] width 763 height 63
type input "[EMAIL_ADDRESS][DOMAIN_NAME]"
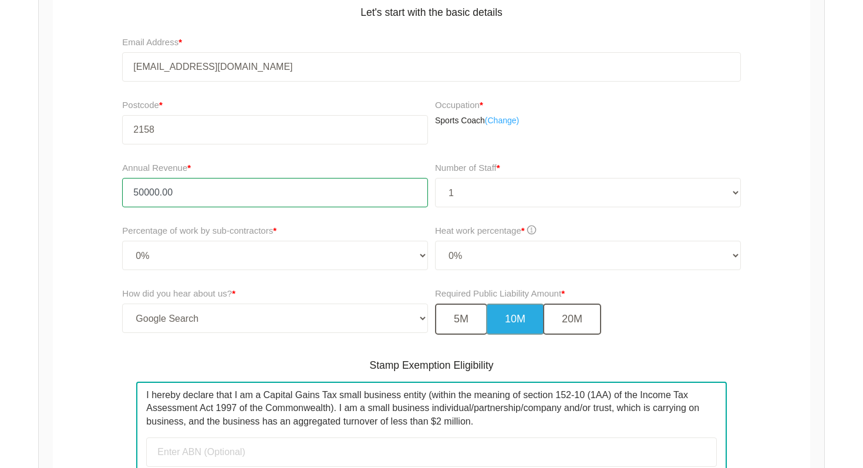
click at [238, 186] on input "50000.00" at bounding box center [275, 192] width 306 height 29
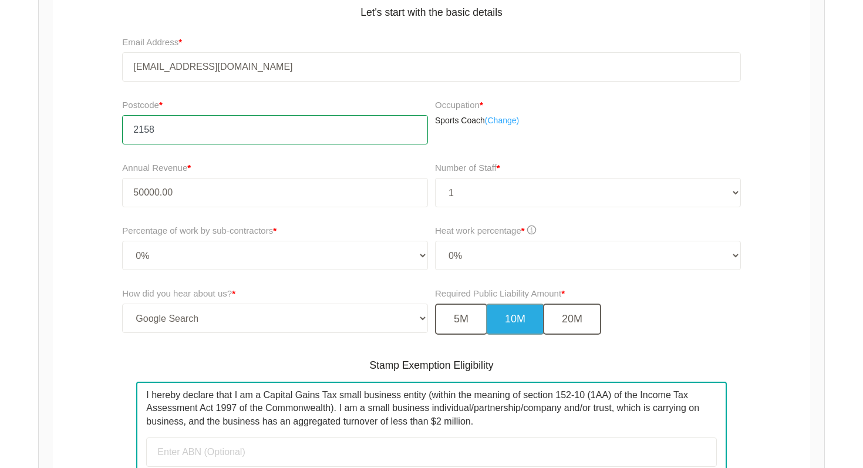
type input "50,000.00"
click at [272, 130] on input "2158" at bounding box center [275, 129] width 306 height 29
type input "2"
type input "2158"
click at [722, 138] on div "Occupation * Sports Coach ( Change)" at bounding box center [591, 126] width 318 height 63
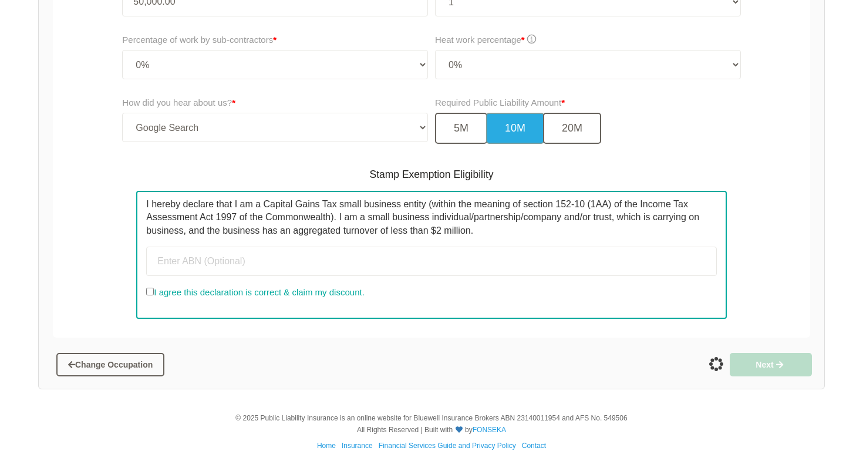
scroll to position [486, 0]
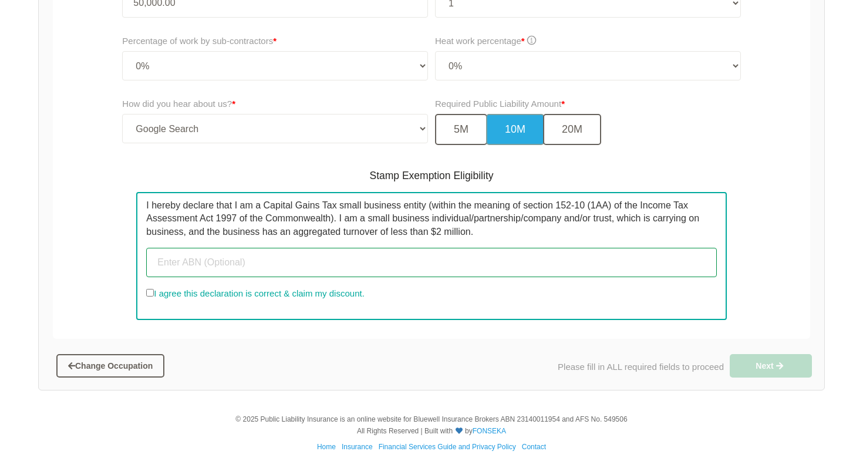
click at [195, 274] on input "text" at bounding box center [431, 262] width 570 height 29
paste input "30 648 351 441"
type input "30 648 351 441"
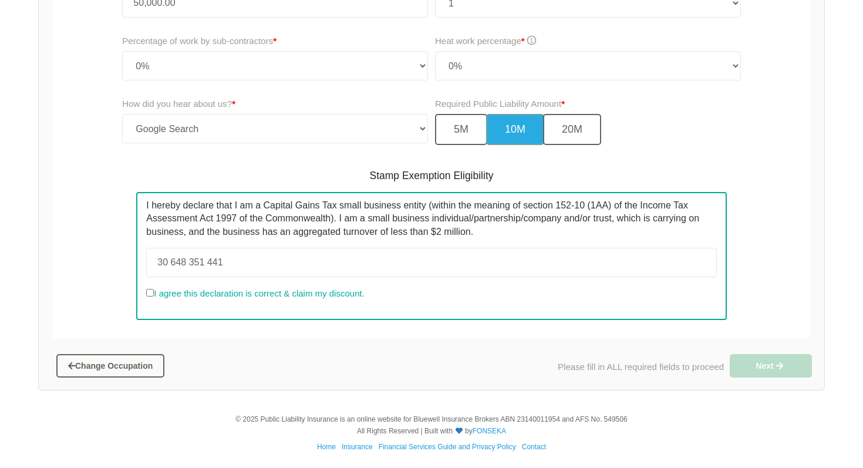
click at [149, 291] on input "I agree this declaration is correct & claim my discount." at bounding box center [150, 293] width 8 height 8
checkbox input "true"
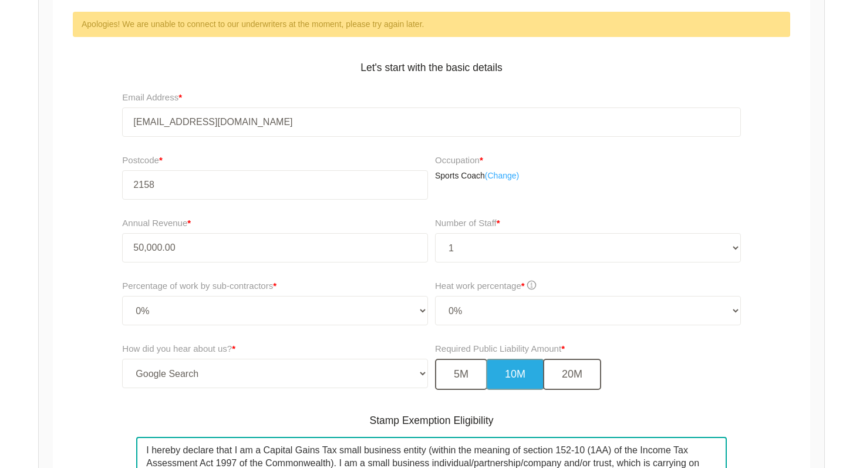
scroll to position [231, 0]
